Goal: Information Seeking & Learning: Learn about a topic

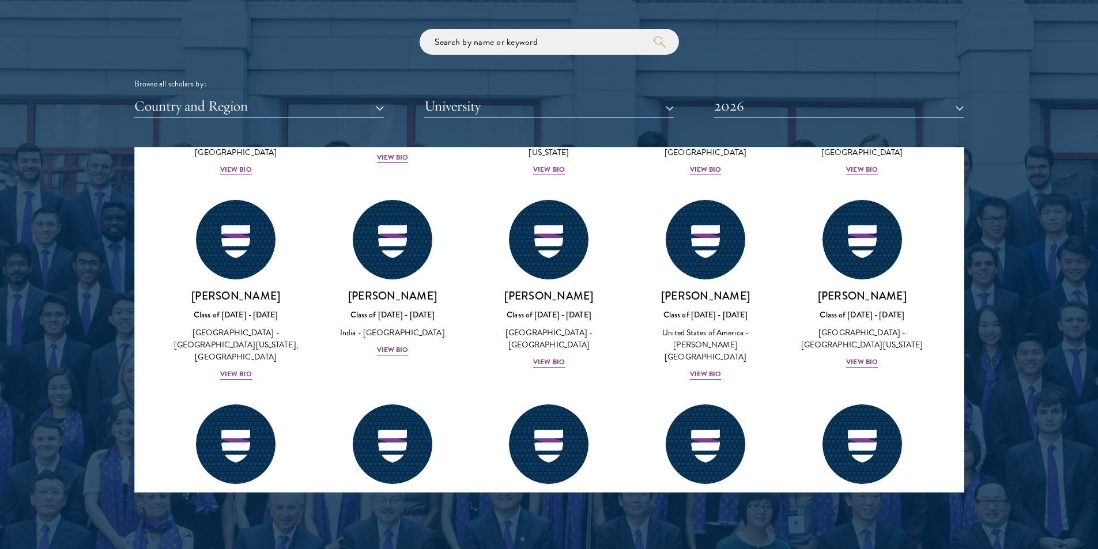
scroll to position [4552, 0]
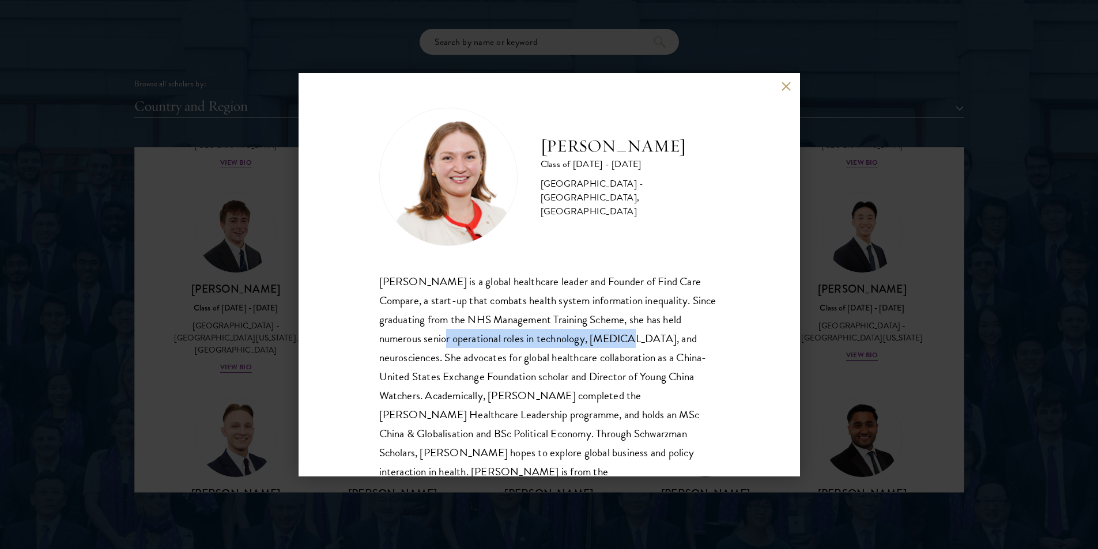
drag, startPoint x: 457, startPoint y: 334, endPoint x: 638, endPoint y: 331, distance: 180.9
click at [638, 331] on div "Roxanne Stevenson-Brown is a global healthcare leader and Founder of Find Care …" at bounding box center [549, 386] width 340 height 229
drag, startPoint x: 625, startPoint y: 358, endPoint x: 631, endPoint y: 360, distance: 6.6
click at [631, 360] on div "Roxanne Stevenson-Brown is a global healthcare leader and Founder of Find Care …" at bounding box center [549, 386] width 340 height 229
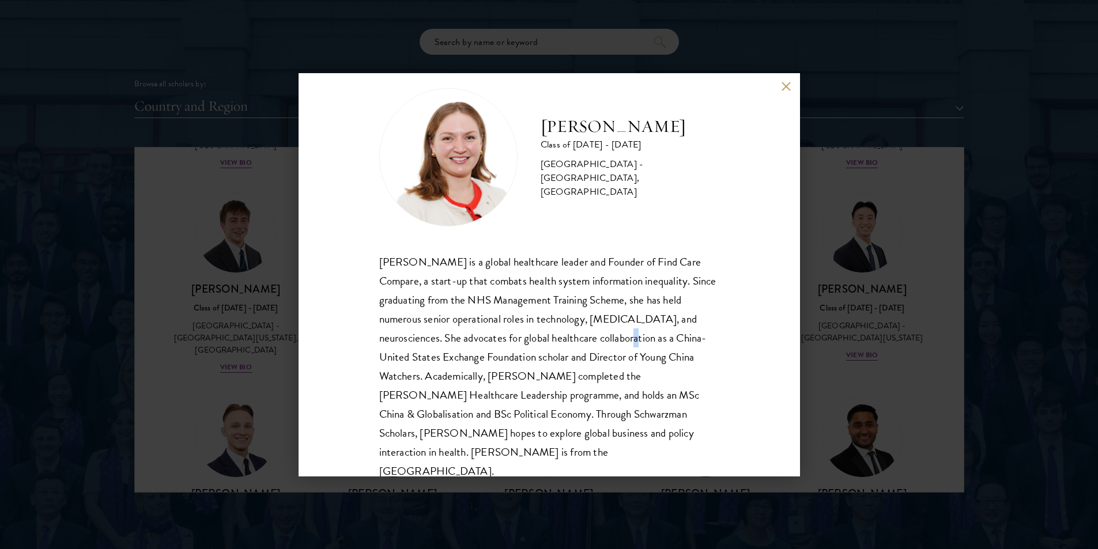
scroll to position [39, 0]
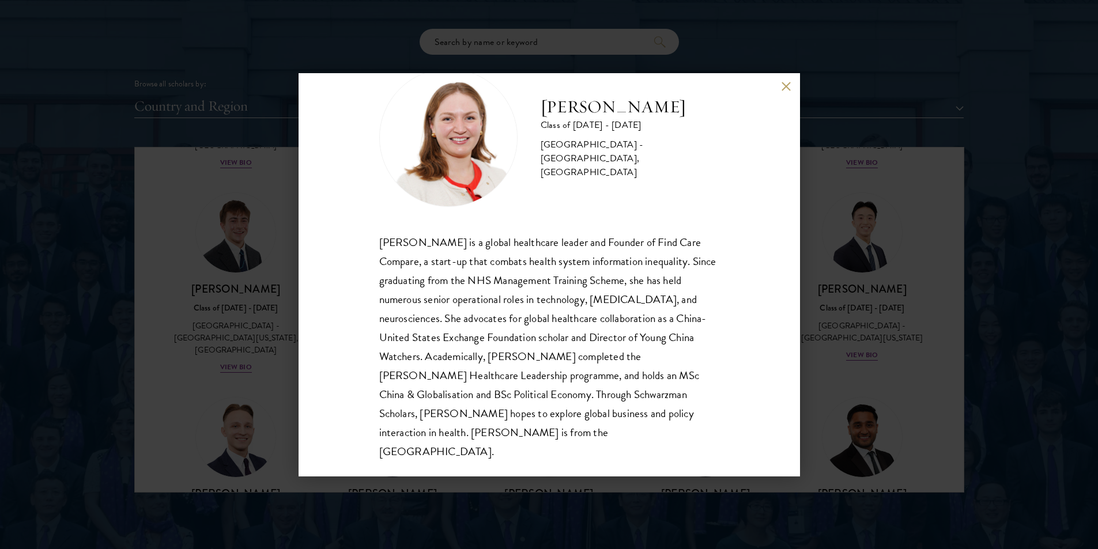
click at [627, 354] on div "Roxanne Stevenson-Brown is a global healthcare leader and Founder of Find Care …" at bounding box center [549, 347] width 340 height 229
drag, startPoint x: 520, startPoint y: 337, endPoint x: 671, endPoint y: 319, distance: 152.0
click at [671, 319] on div "Roxanne Stevenson-Brown is a global healthcare leader and Founder of Find Care …" at bounding box center [549, 347] width 340 height 229
click at [642, 363] on div "Roxanne Stevenson-Brown is a global healthcare leader and Founder of Find Care …" at bounding box center [549, 347] width 340 height 229
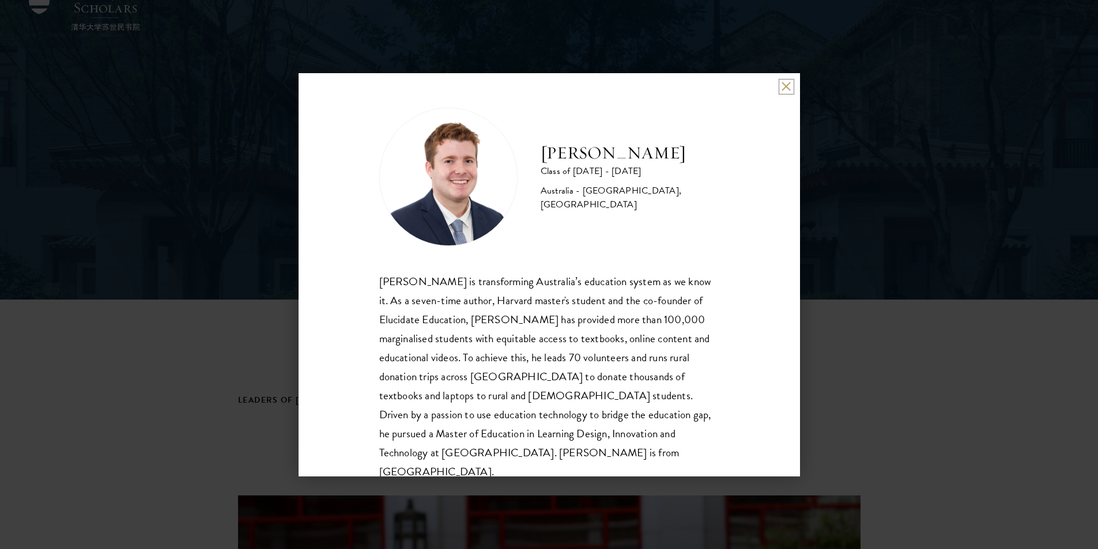
scroll to position [20, 0]
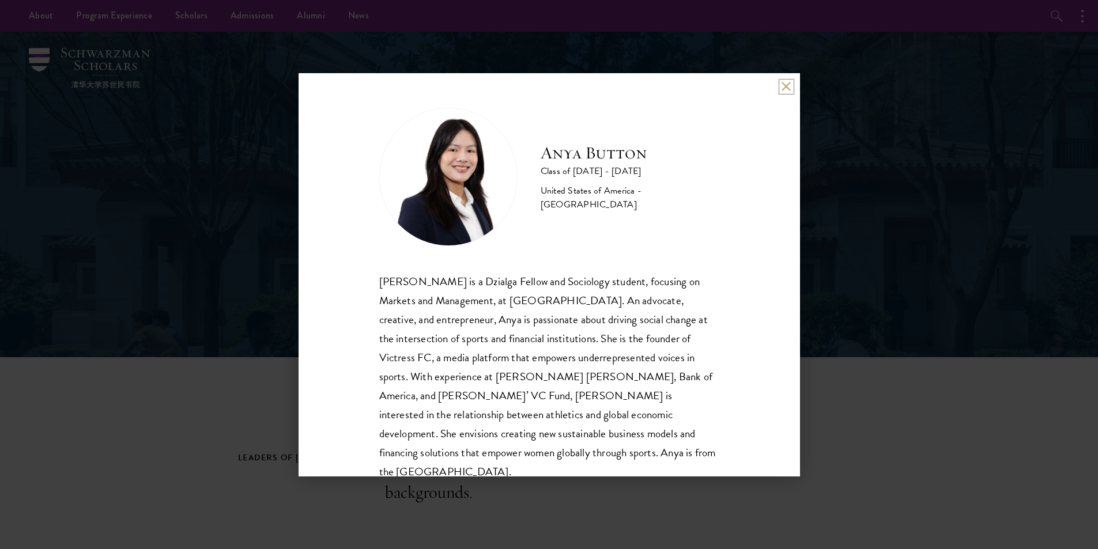
click at [782, 89] on button at bounding box center [786, 87] width 10 height 10
